Goal: Register for event/course

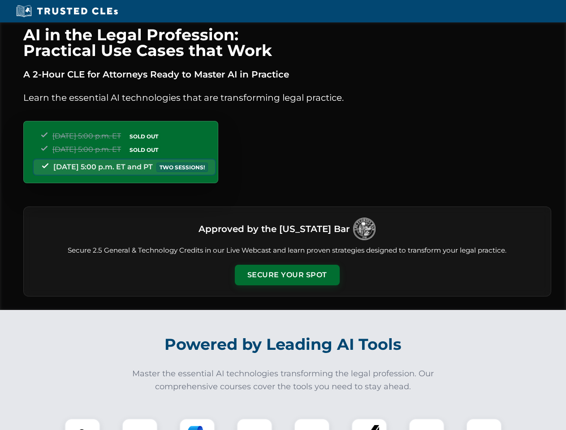
click at [287, 275] on button "Secure Your Spot" at bounding box center [287, 275] width 105 height 21
click at [82, 425] on img at bounding box center [82, 437] width 26 height 26
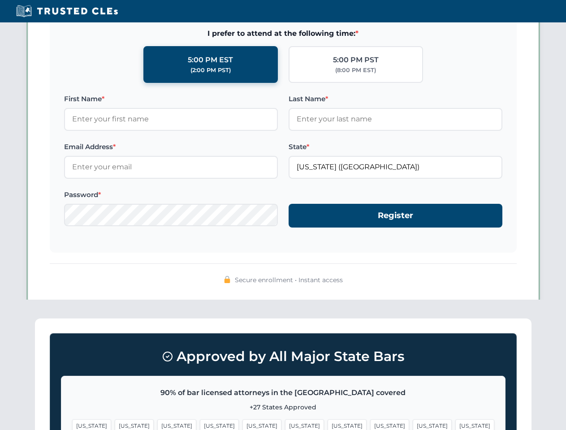
click at [328, 425] on span "[US_STATE]" at bounding box center [347, 426] width 39 height 13
click at [413, 425] on span "[US_STATE]" at bounding box center [432, 426] width 39 height 13
